Goal: Task Accomplishment & Management: Complete application form

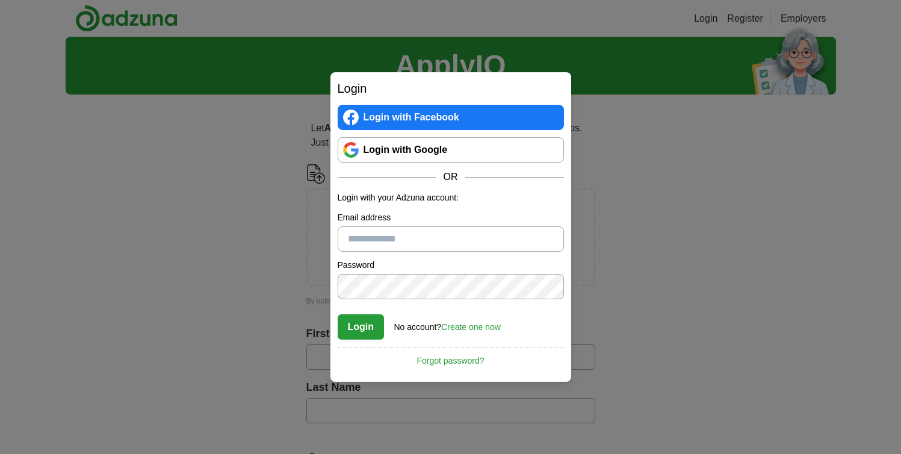
click at [386, 147] on link "Login with Google" at bounding box center [451, 149] width 226 height 25
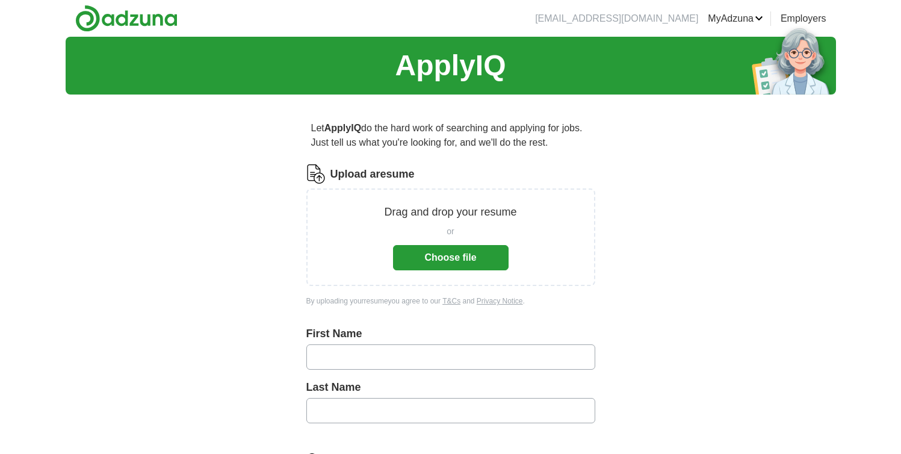
click at [461, 258] on button "Choose file" at bounding box center [451, 257] width 116 height 25
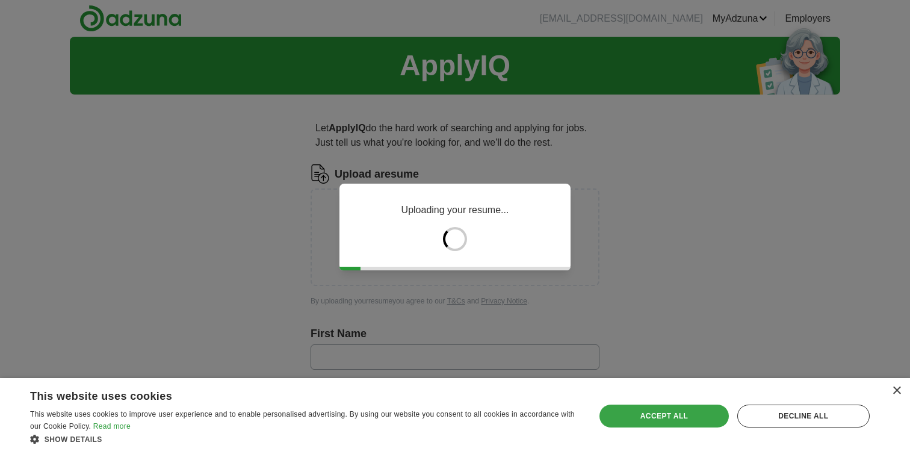
click at [668, 419] on div "Accept all" at bounding box center [664, 416] width 129 height 23
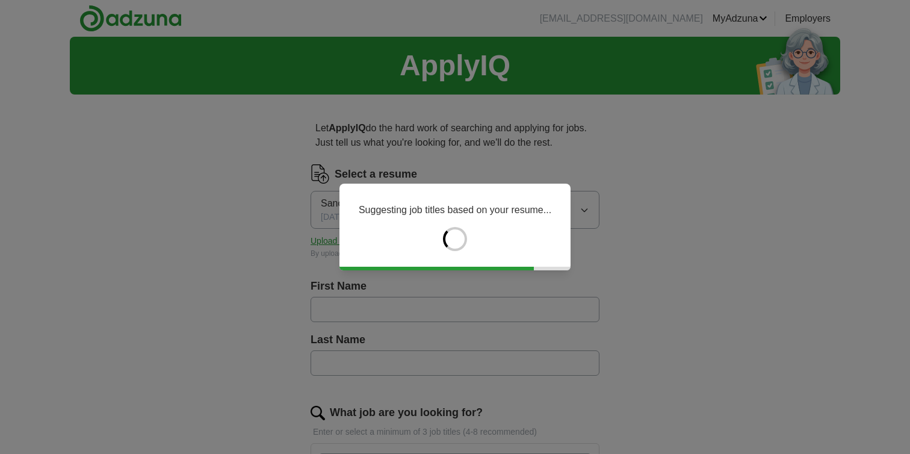
type input "********"
type input "*********"
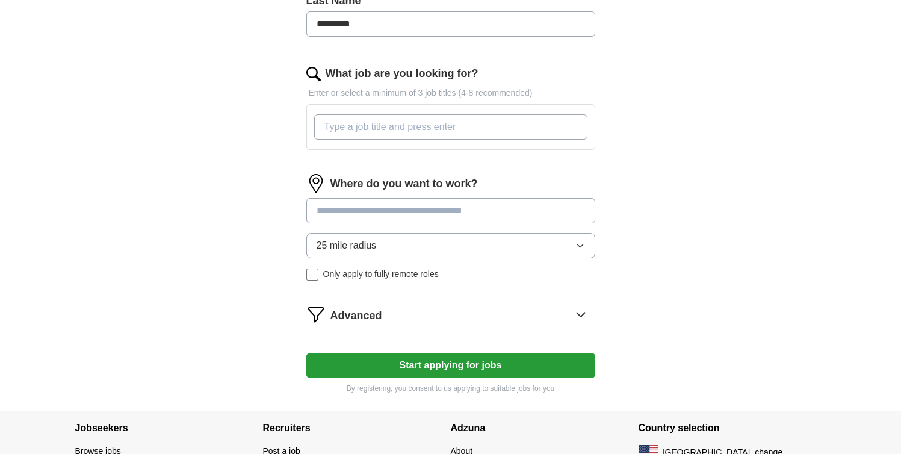
scroll to position [350, 0]
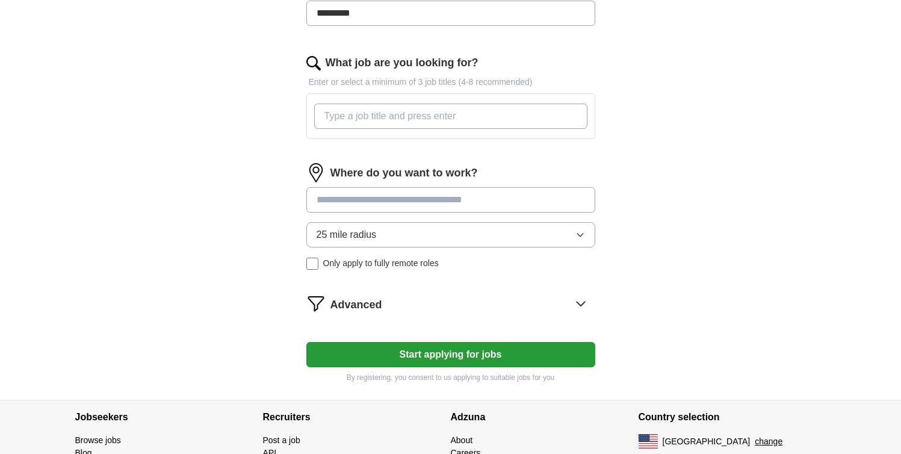
click at [536, 122] on input "What job are you looking for?" at bounding box center [450, 116] width 273 height 25
type input "digital asset management, digital product management, cataloguing"
click at [498, 205] on input at bounding box center [450, 199] width 289 height 25
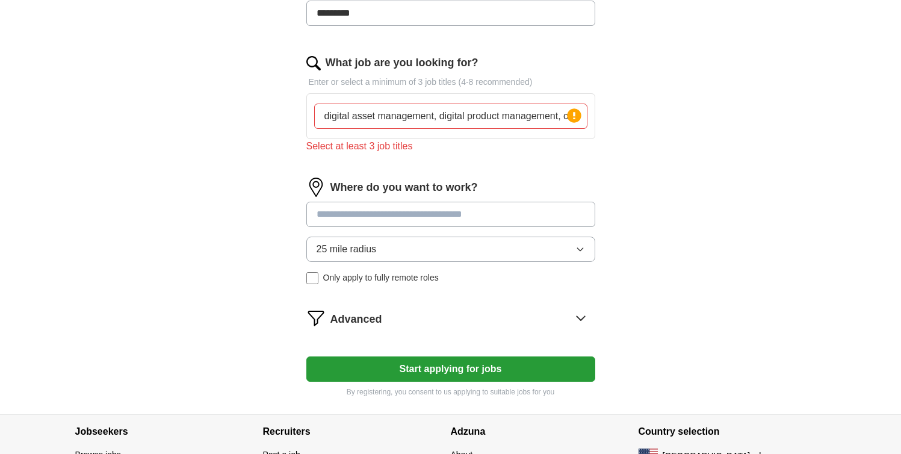
click at [540, 118] on input "digital asset management, digital product management, cataloguing" at bounding box center [450, 116] width 273 height 25
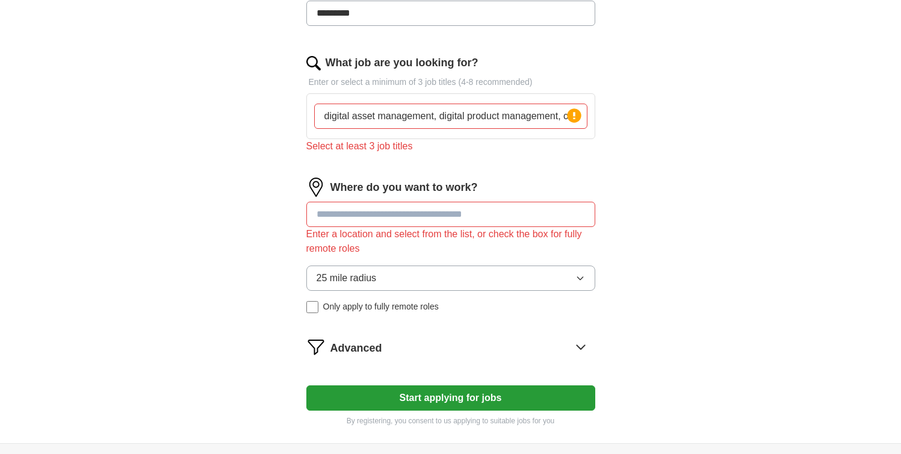
scroll to position [0, 42]
click at [541, 117] on input "digital asset management, digital product management, cataloguing" at bounding box center [450, 116] width 273 height 25
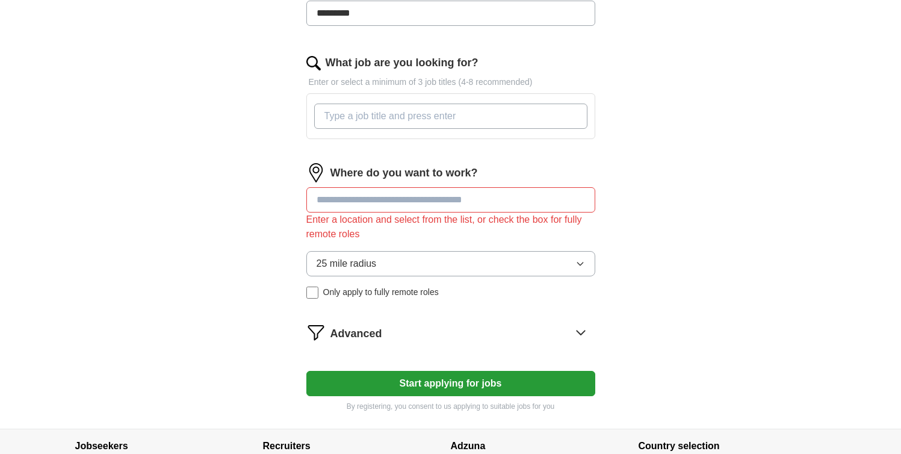
scroll to position [0, 0]
click at [544, 120] on input "What job are you looking for?" at bounding box center [450, 116] width 273 height 25
click at [568, 120] on input "digital asset management, digital product management, cataloguing" at bounding box center [450, 116] width 273 height 25
click at [539, 151] on form "Select a resume Sanchita_Resume_new.pdf 09/23/2025, 12:17 Upload a different re…" at bounding box center [450, 113] width 289 height 597
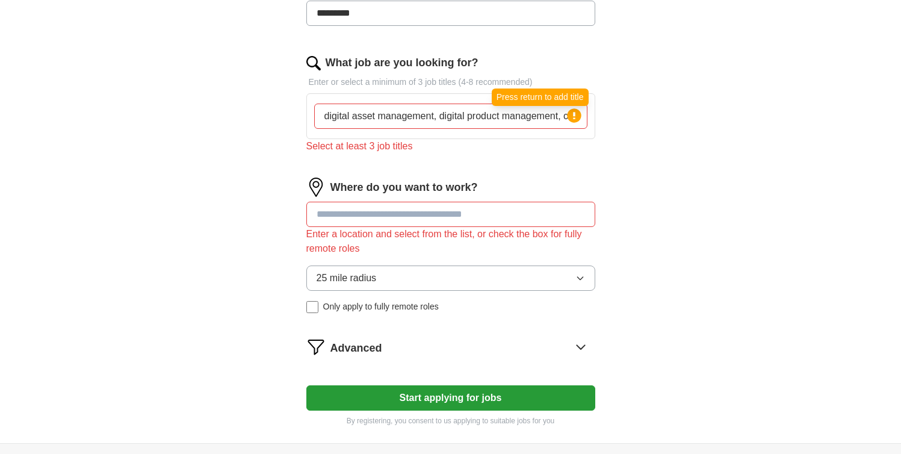
click at [576, 116] on circle at bounding box center [574, 115] width 14 height 14
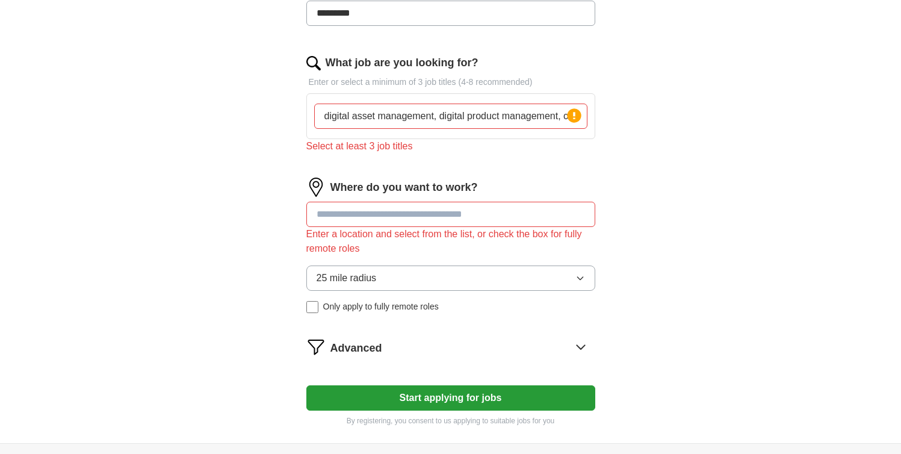
click at [433, 116] on input "digital asset management, digital product management, cataloguing specialist" at bounding box center [450, 116] width 273 height 25
click at [542, 116] on input "digital asset manager, digital product management, cataloguing specialist" at bounding box center [450, 116] width 273 height 25
type input "digital asset manager, digital product manager, cataloguing specialist"
click at [668, 170] on div "ApplyIQ Let ApplyIQ do the hard work of searching and applying for jobs. Just t…" at bounding box center [451, 65] width 771 height 756
click at [562, 116] on input "digital asset manager, digital product manager, cataloguing specialist" at bounding box center [450, 116] width 273 height 25
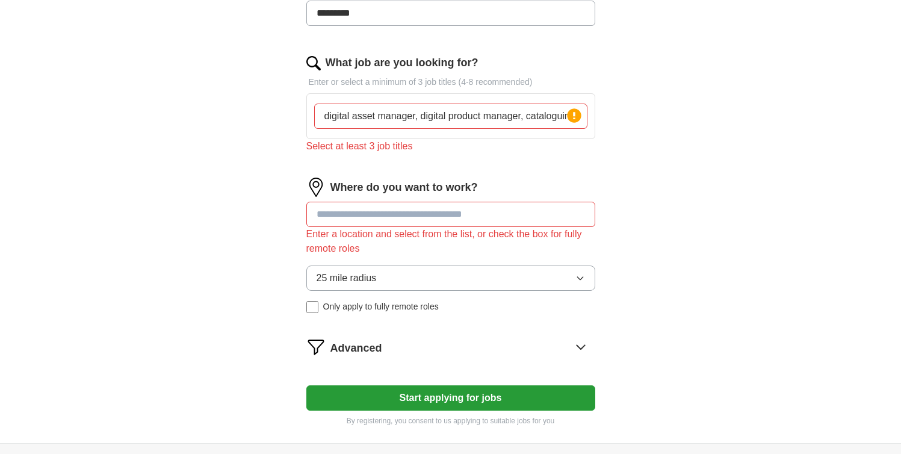
click at [562, 116] on input "digital asset manager, digital product manager, cataloguing specialist" at bounding box center [450, 116] width 273 height 25
click at [421, 117] on input "digital asset manager, digital product manager, cataloguing specialist" at bounding box center [450, 116] width 273 height 25
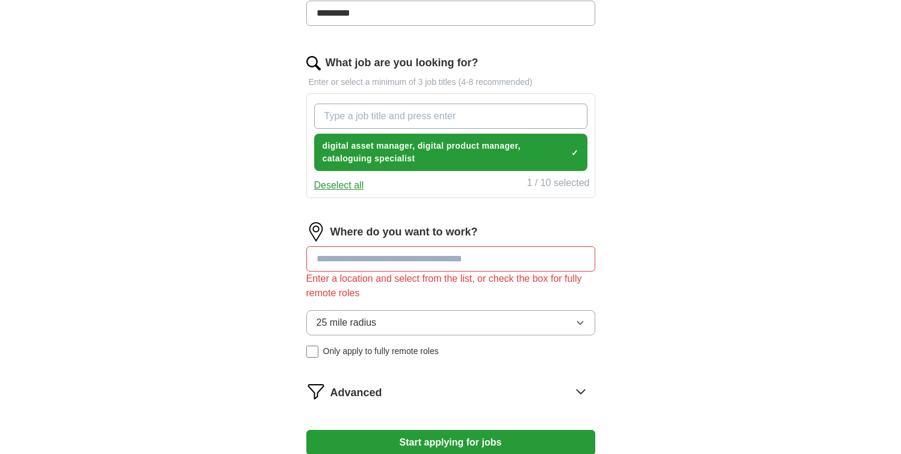
click at [641, 158] on div "Let ApplyIQ do the hard work of searching and applying for jobs. Just tell us w…" at bounding box center [450, 120] width 385 height 733
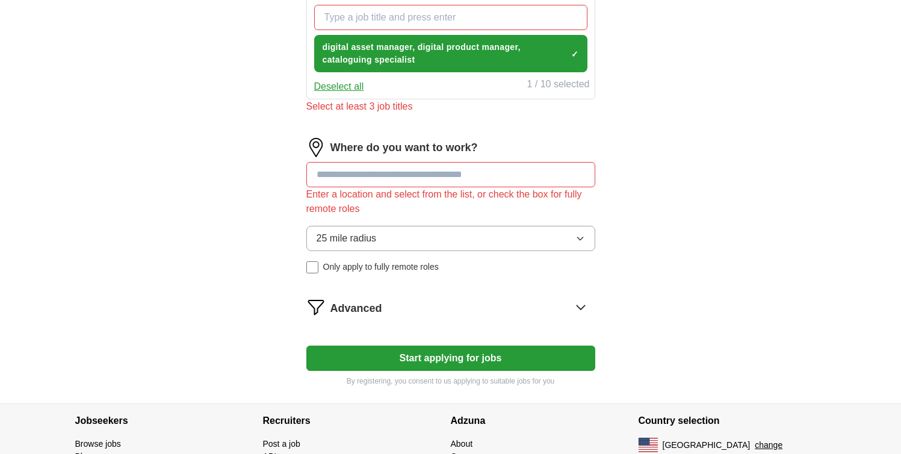
scroll to position [487, 0]
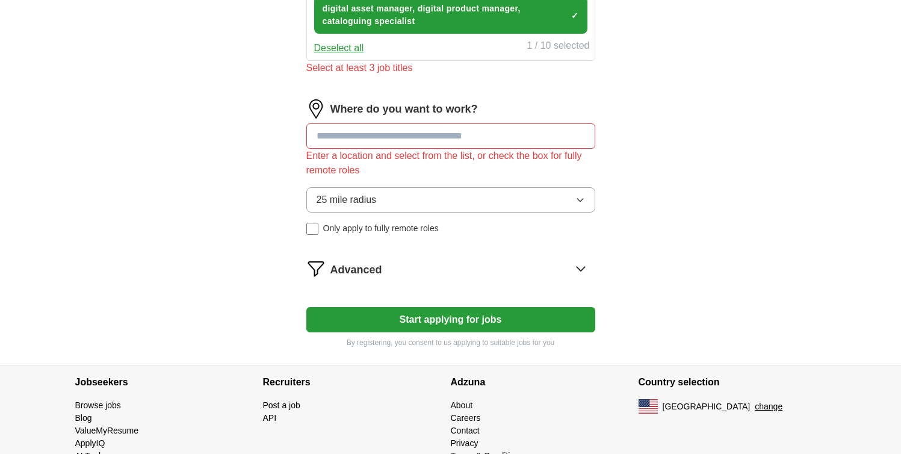
click at [421, 140] on input at bounding box center [450, 135] width 289 height 25
type input "*******"
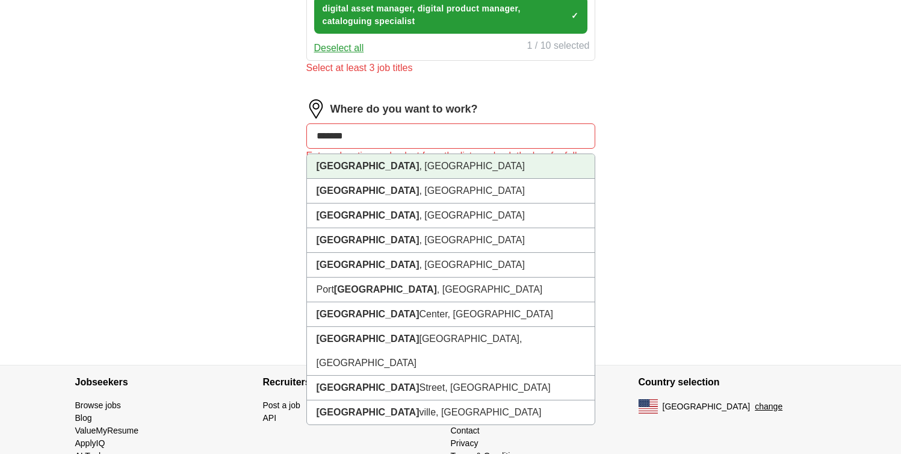
click at [424, 173] on li "Ontario , CA" at bounding box center [451, 166] width 288 height 25
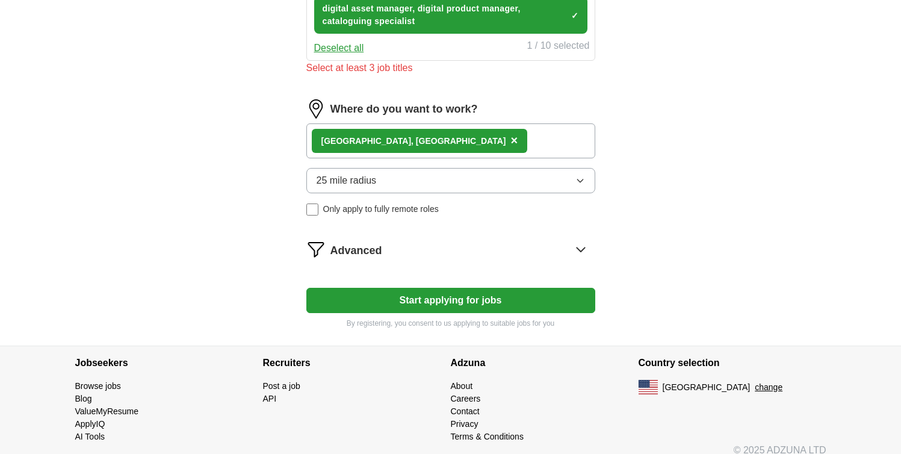
click at [388, 291] on button "Start applying for jobs" at bounding box center [450, 300] width 289 height 25
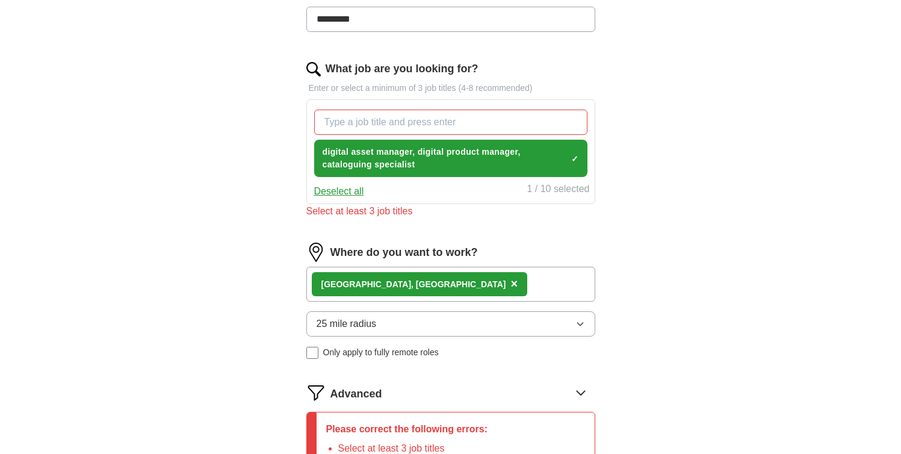
scroll to position [338, 0]
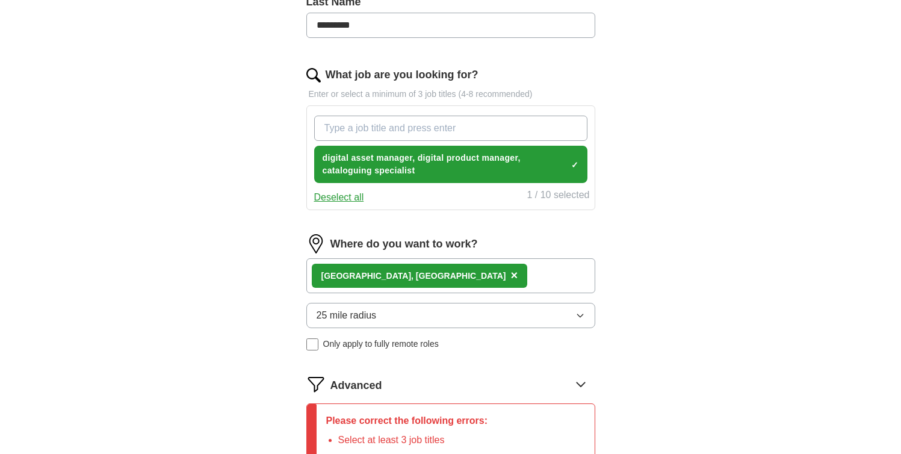
click at [397, 123] on input "What job are you looking for?" at bounding box center [450, 128] width 273 height 25
click at [394, 131] on input "Digital asset Librarain" at bounding box center [450, 128] width 273 height 25
click at [434, 131] on input "Digital asset Librarain" at bounding box center [450, 128] width 273 height 25
type input "Digital asset Librarian"
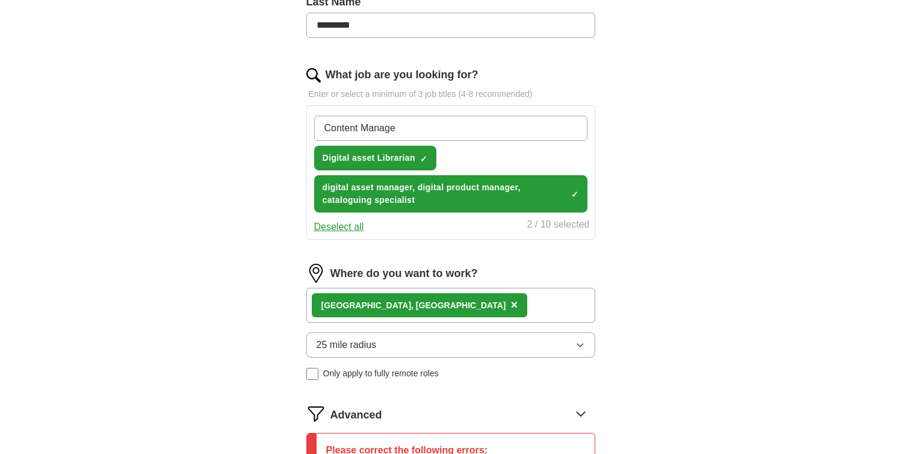
type input "Content Manager"
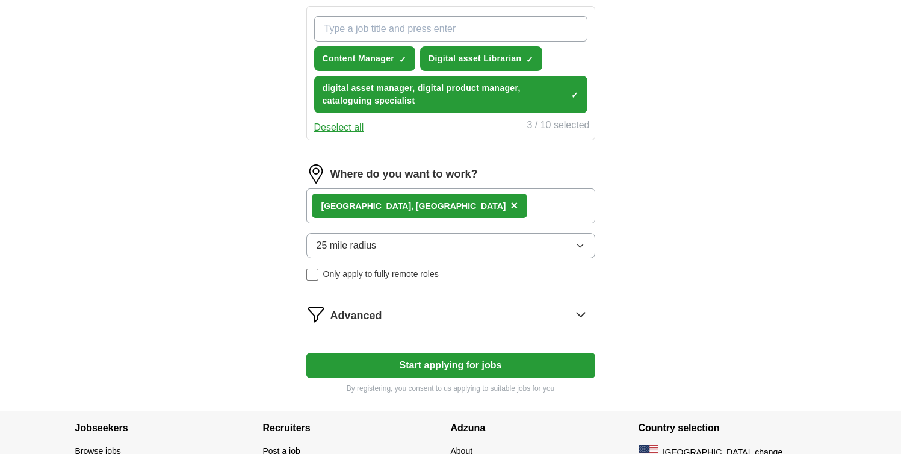
scroll to position [515, 0]
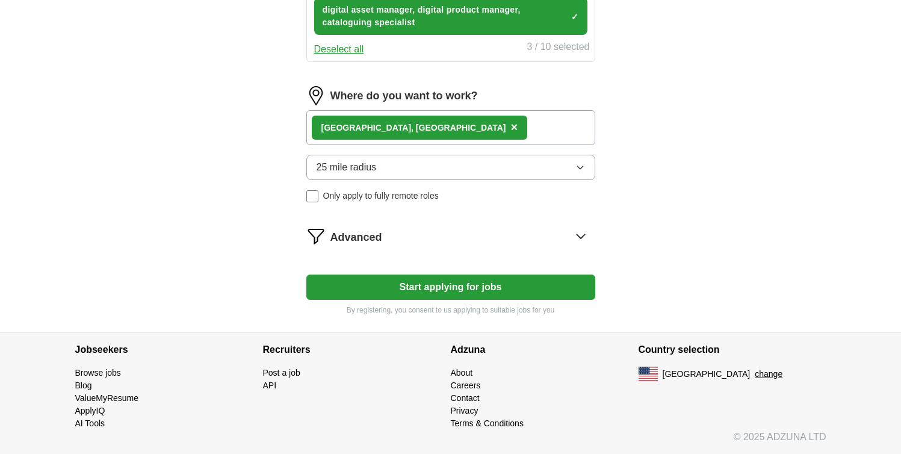
click at [484, 292] on button "Start applying for jobs" at bounding box center [450, 287] width 289 height 25
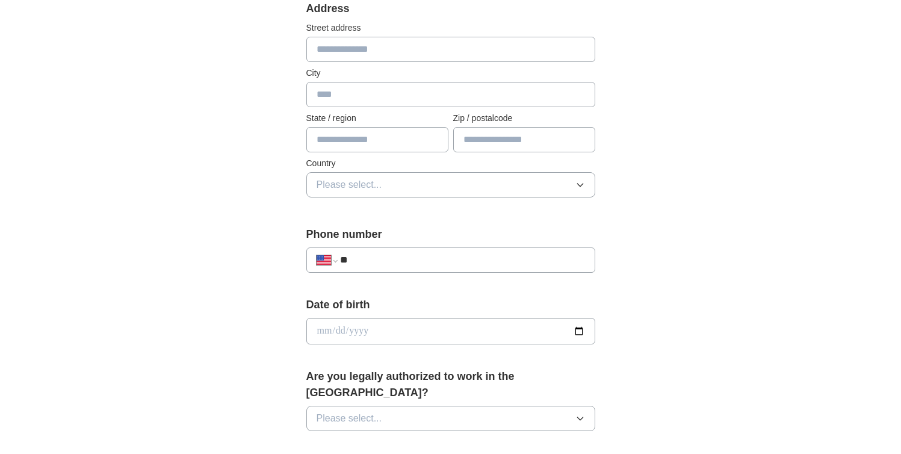
scroll to position [273, 0]
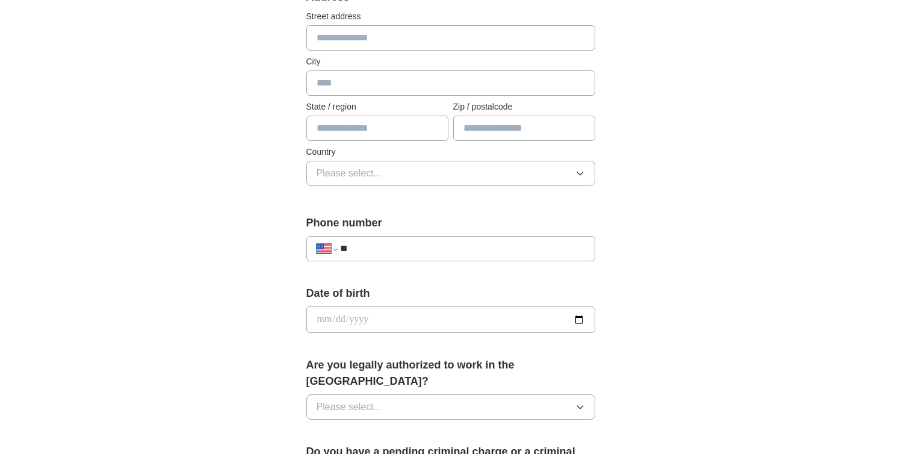
click at [327, 254] on select "**********" at bounding box center [327, 248] width 20 height 14
select select "**"
click at [317, 241] on select "**********" at bounding box center [327, 248] width 20 height 14
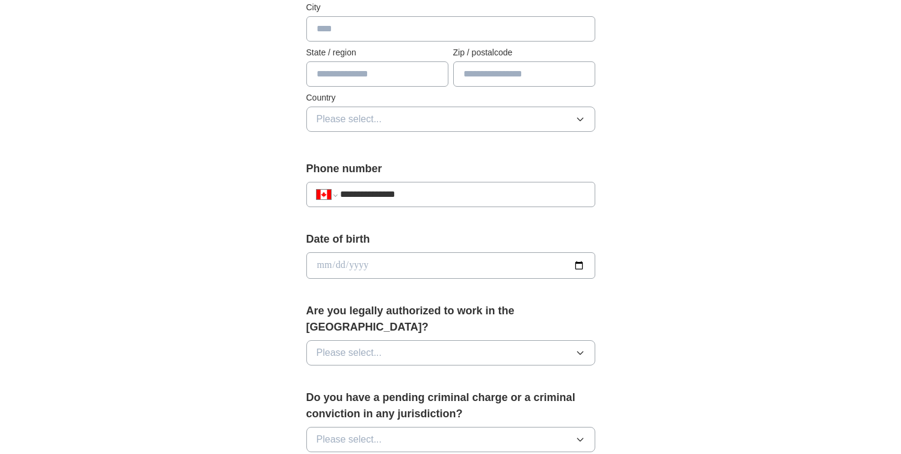
scroll to position [359, 0]
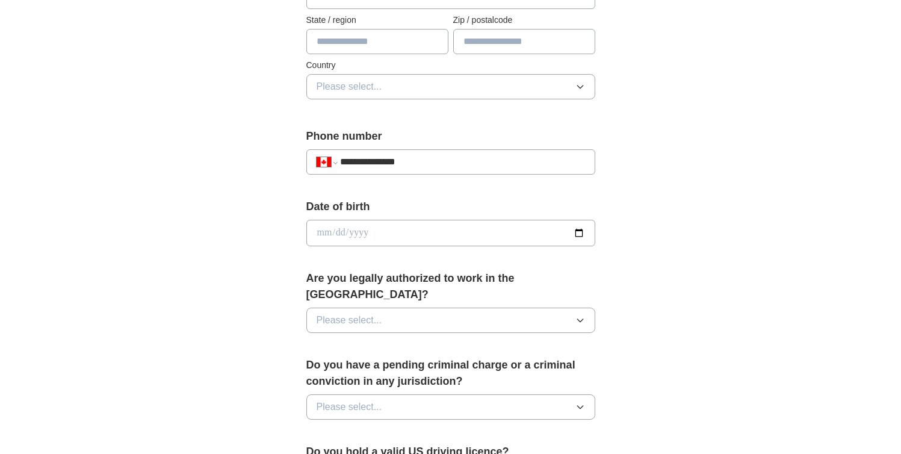
type input "**********"
click at [579, 228] on div "Date of birth" at bounding box center [450, 227] width 289 height 57
click at [690, 229] on div "**********" at bounding box center [451, 225] width 771 height 1096
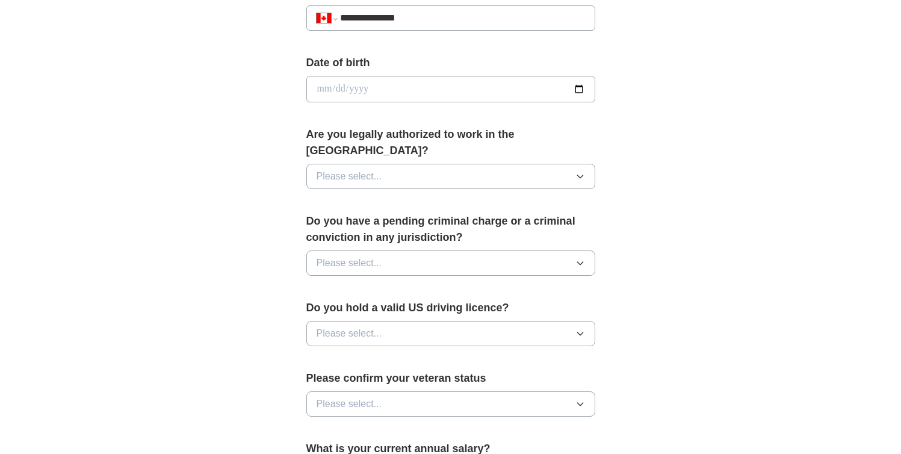
scroll to position [504, 0]
click at [579, 163] on button "Please select..." at bounding box center [450, 175] width 289 height 25
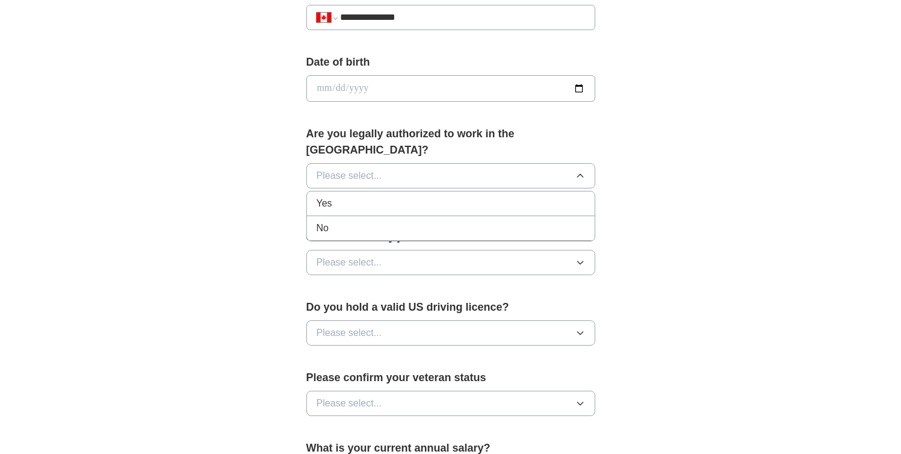
click at [497, 221] on div "No" at bounding box center [451, 228] width 268 height 14
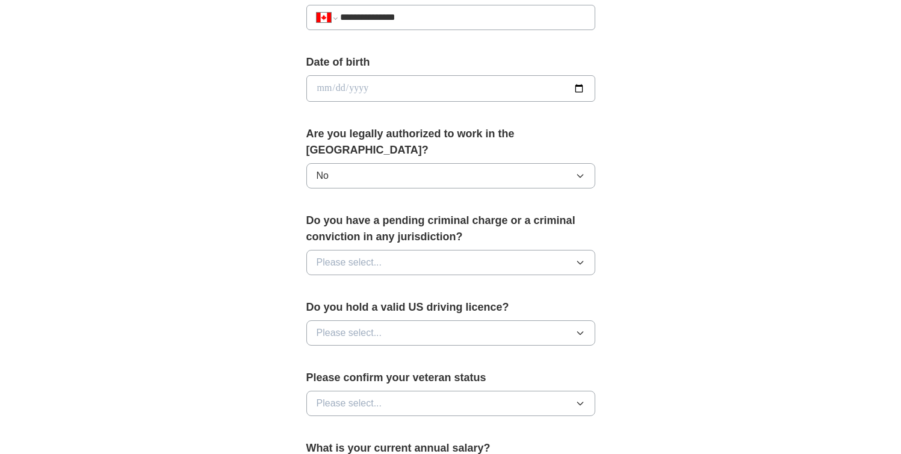
click at [623, 226] on div "**********" at bounding box center [450, 114] width 385 height 1029
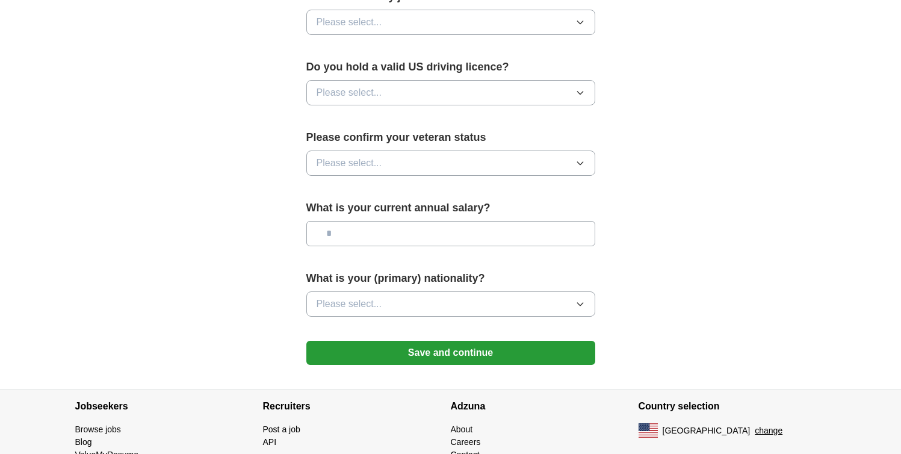
scroll to position [759, 0]
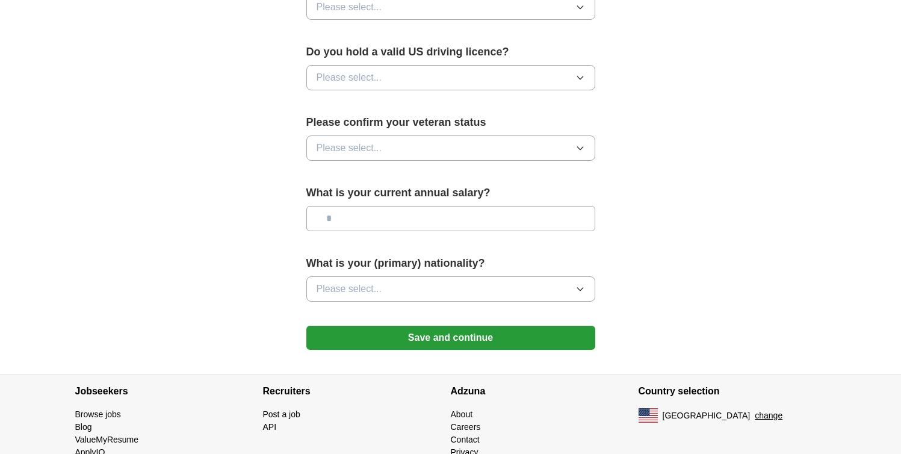
click at [486, 329] on button "Save and continue" at bounding box center [450, 338] width 289 height 24
